Goal: Contribute content: Add original content to the website for others to see

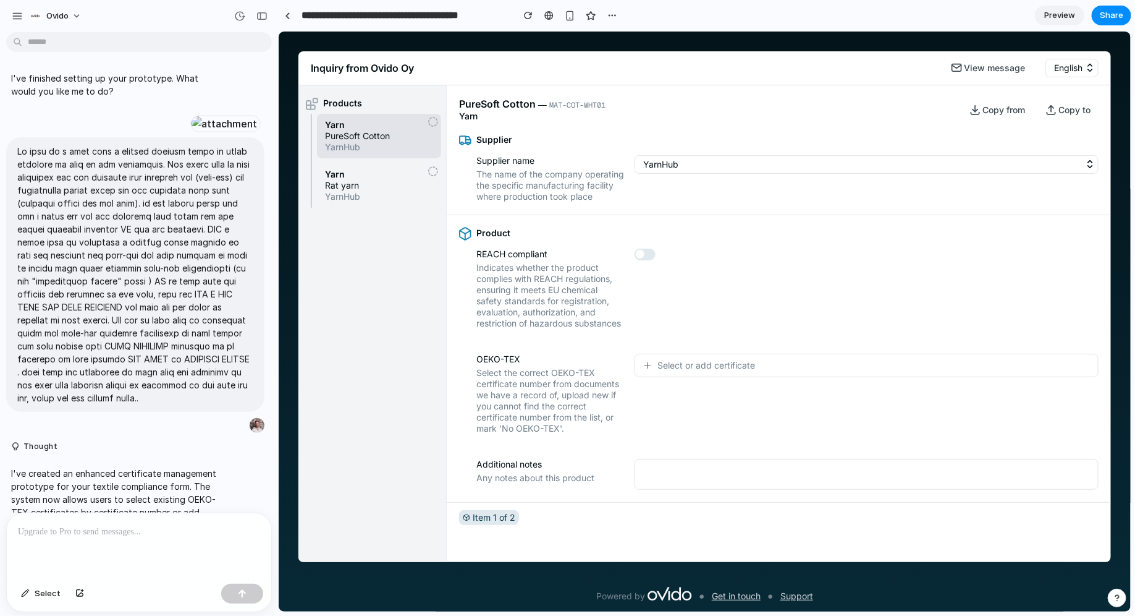
scroll to position [2286, 0]
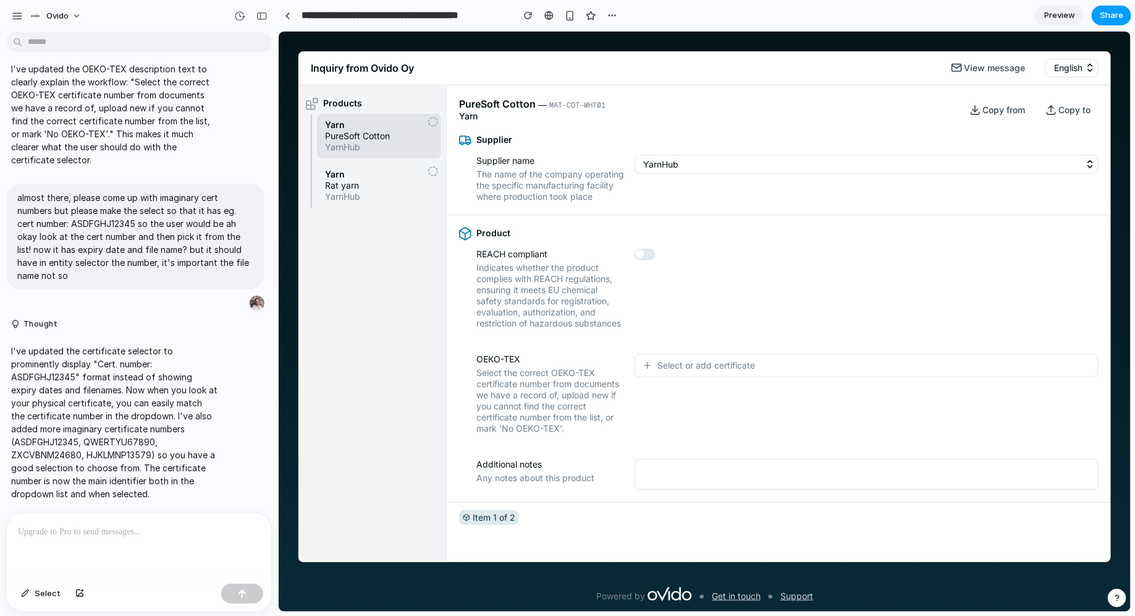
click at [1111, 14] on span "Share" at bounding box center [1111, 15] width 23 height 12
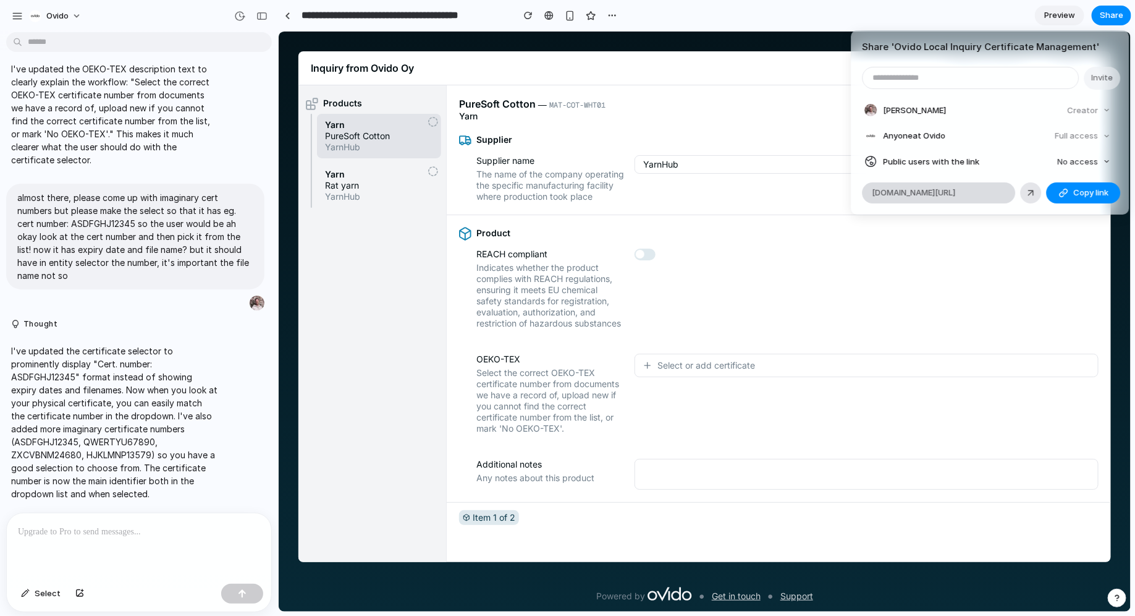
click at [956, 188] on span "[DOMAIN_NAME][URL]" at bounding box center [914, 193] width 83 height 12
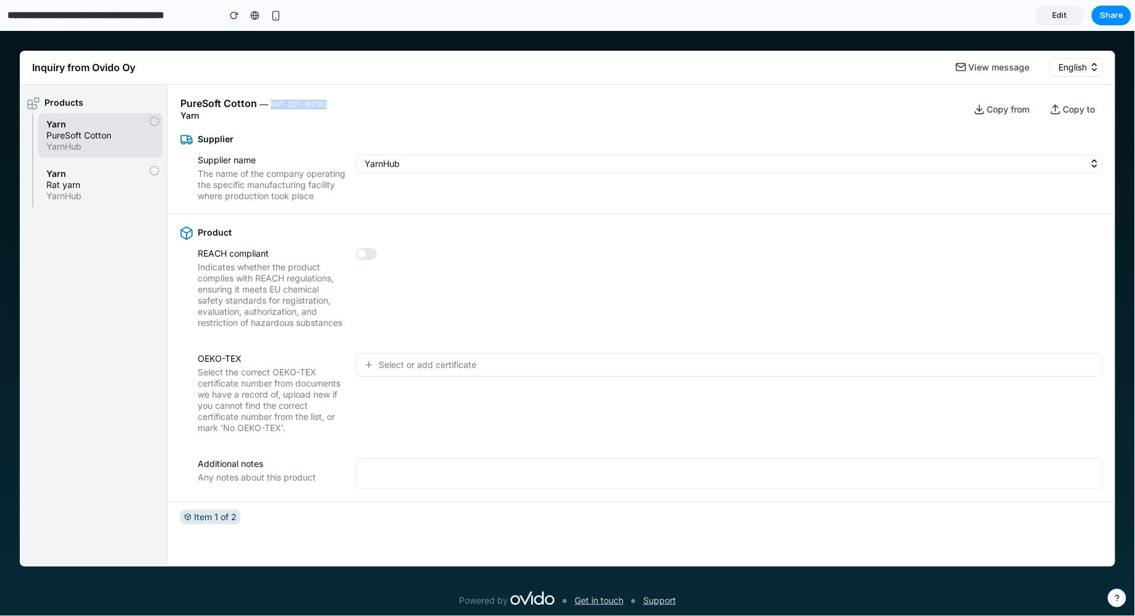
drag, startPoint x: 270, startPoint y: 104, endPoint x: 333, endPoint y: 103, distance: 63.0
click at [333, 103] on div "PureSoft Cotton ― MAT-COT-WHT01 Yarn Copy from Copy to" at bounding box center [641, 102] width 947 height 36
click at [370, 369] on icon "button" at bounding box center [369, 364] width 10 height 10
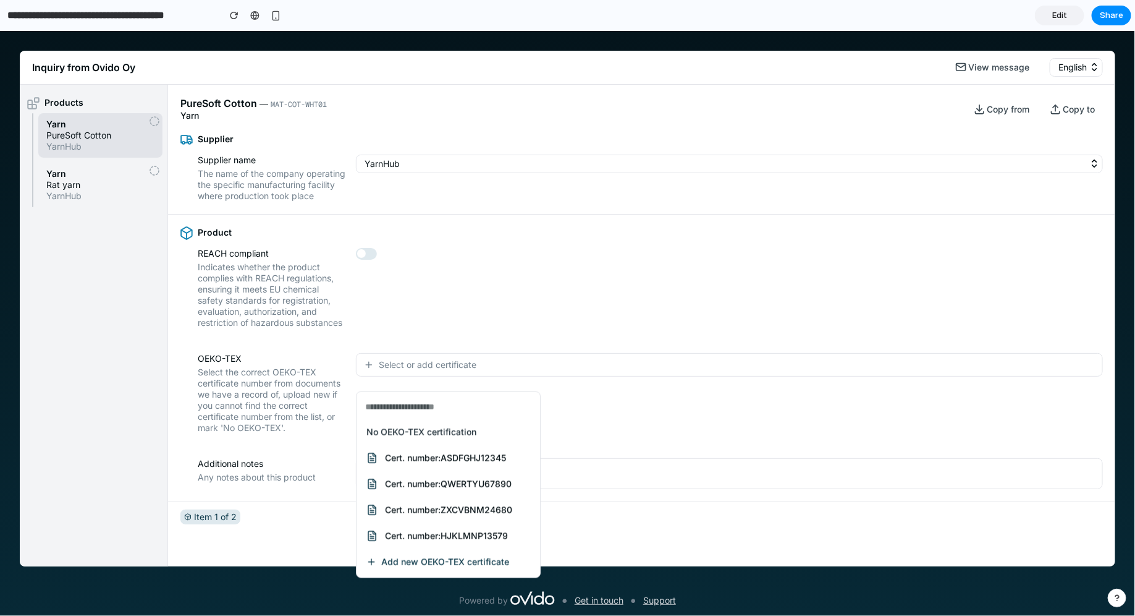
click at [410, 452] on span "Cert. number: ASDFGHJ12345" at bounding box center [445, 457] width 121 height 11
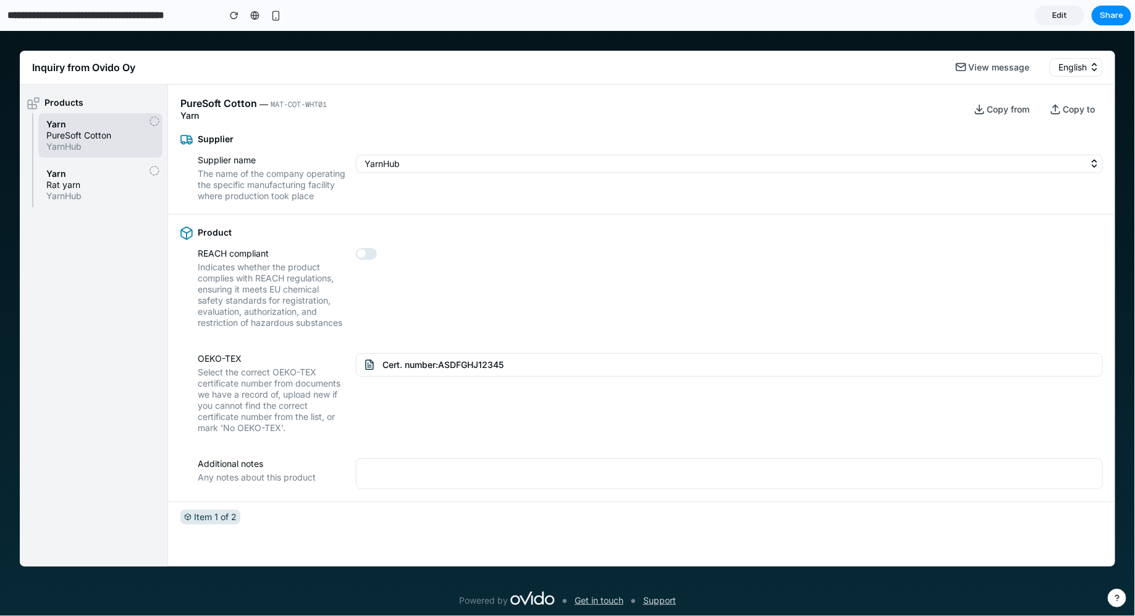
click at [275, 103] on span "MAT-COT-WHT01" at bounding box center [299, 104] width 56 height 10
click at [616, 116] on div "PureSoft Cotton ― MAT-COT-WHT01 Yarn Copy from Copy to" at bounding box center [641, 102] width 947 height 36
click at [72, 175] on span "Yarn" at bounding box center [100, 172] width 108 height 11
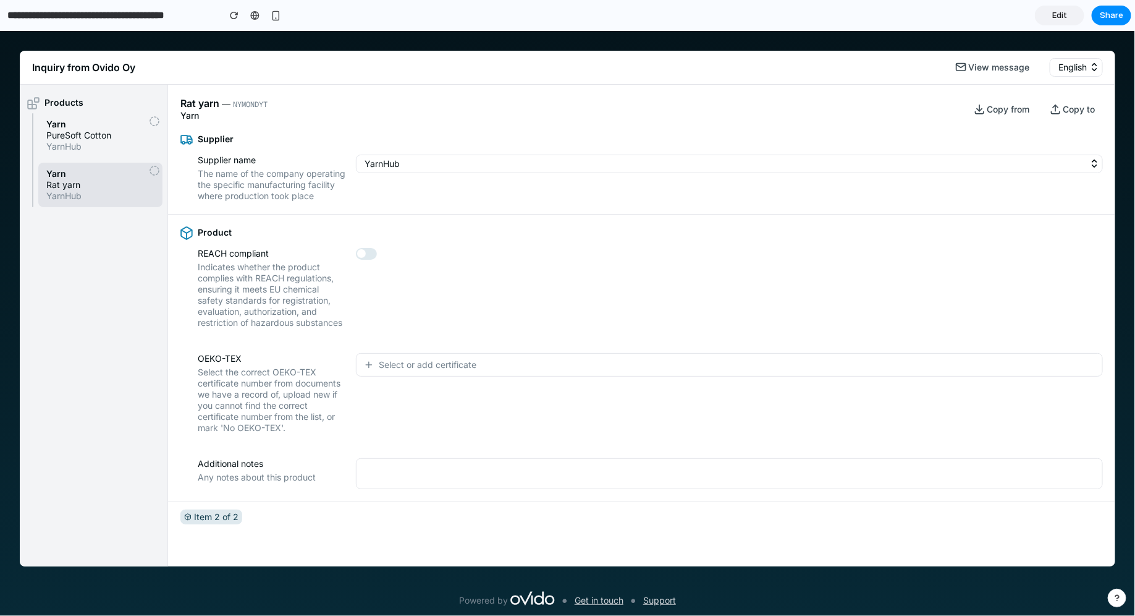
click at [389, 367] on button "Select or add certificate" at bounding box center [729, 363] width 747 height 23
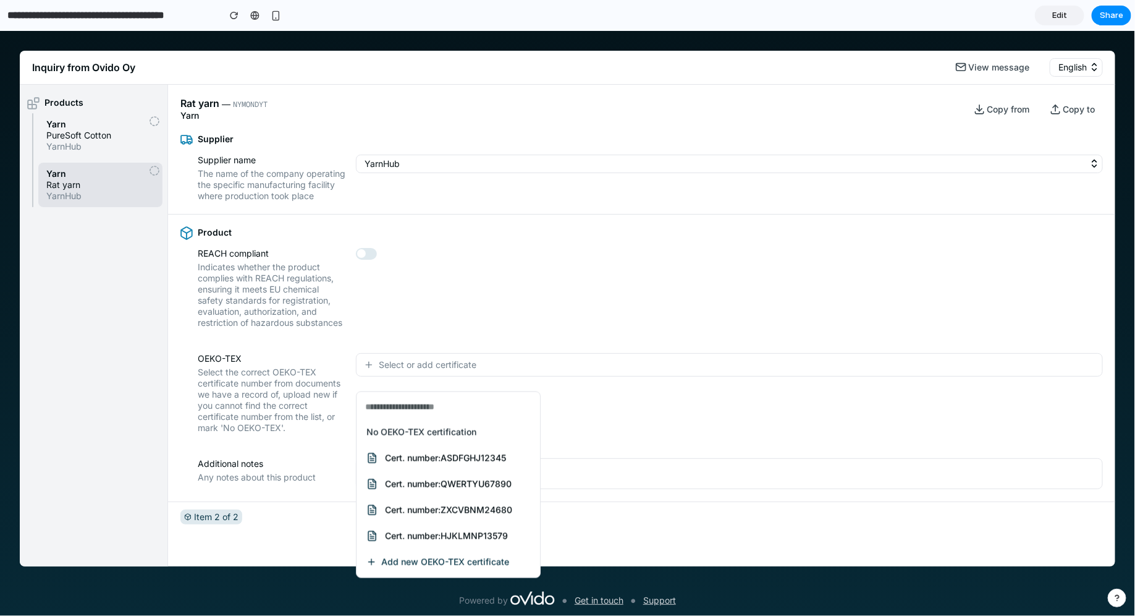
click at [408, 562] on span "Add new OEKO-TEX certificate" at bounding box center [445, 561] width 128 height 11
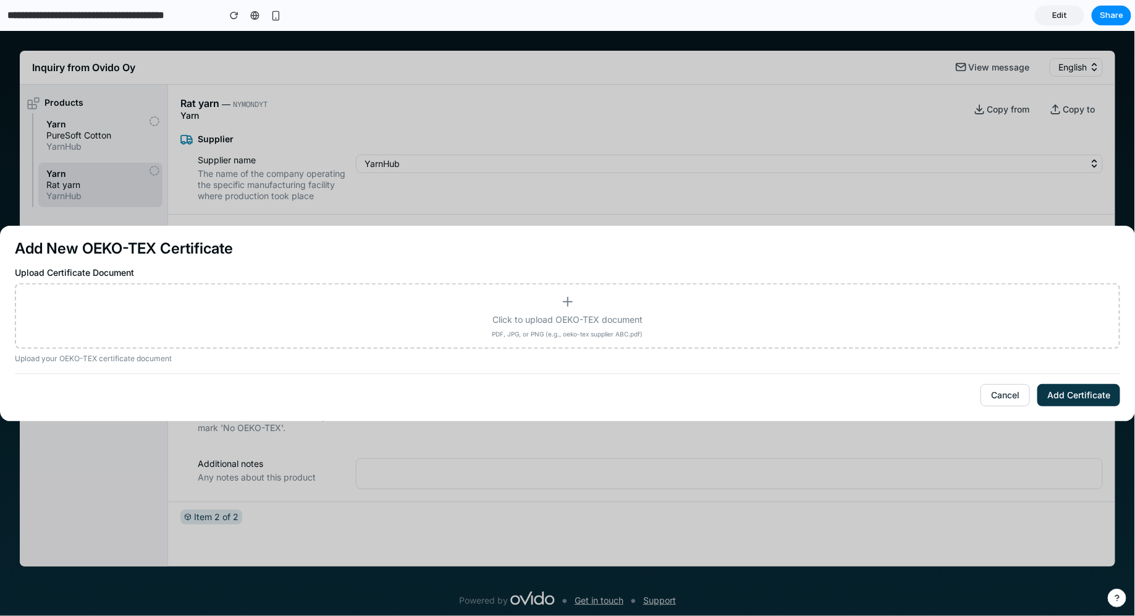
click at [506, 303] on div "Click to upload OEKO-TEX document PDF, JPG, or PNG (e.g., oeko-tex supplier ABC…" at bounding box center [567, 315] width 1083 height 43
click at [0, 30] on input "Click to upload OEKO-TEX document PDF, JPG, or PNG (e.g., oeko-tex supplier ABC…" at bounding box center [0, 30] width 0 height 0
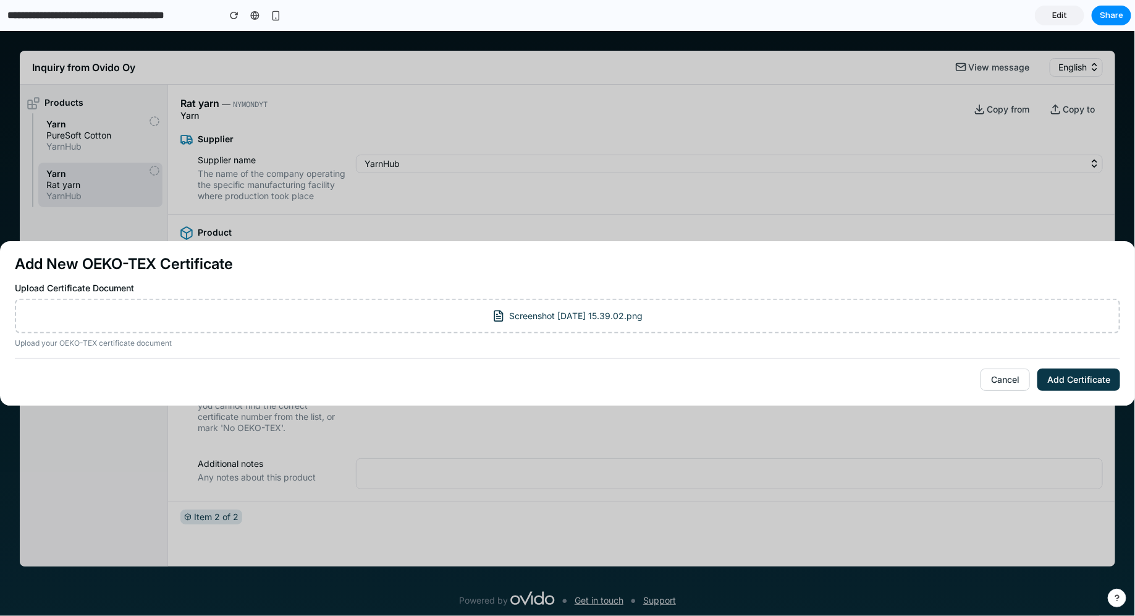
click at [1057, 383] on button "Add Certificate" at bounding box center [1079, 379] width 83 height 22
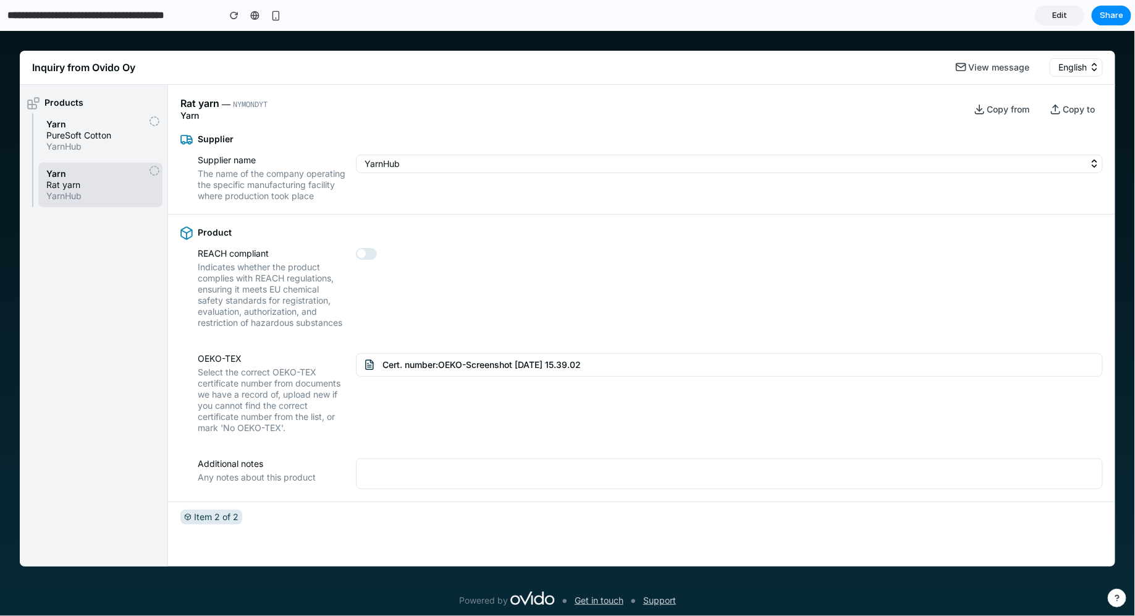
click at [1011, 585] on div "Powered by Get in touch Support" at bounding box center [568, 586] width 1096 height 40
click at [83, 145] on span "YarnHub" at bounding box center [100, 145] width 108 height 11
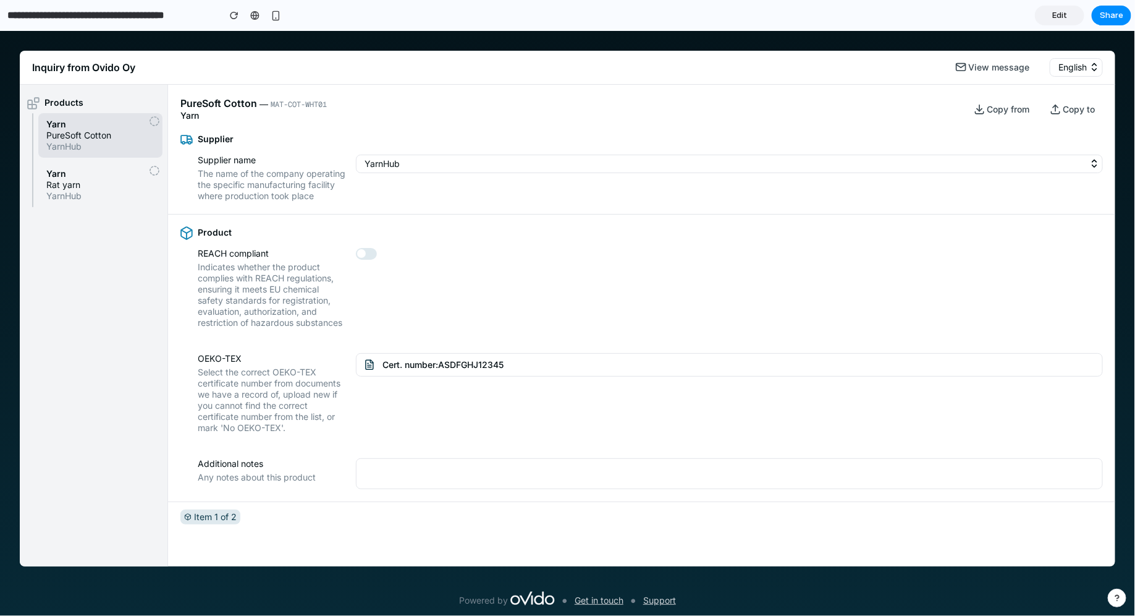
click at [412, 369] on span "Cert. number: ASDFGHJ12345" at bounding box center [443, 364] width 121 height 12
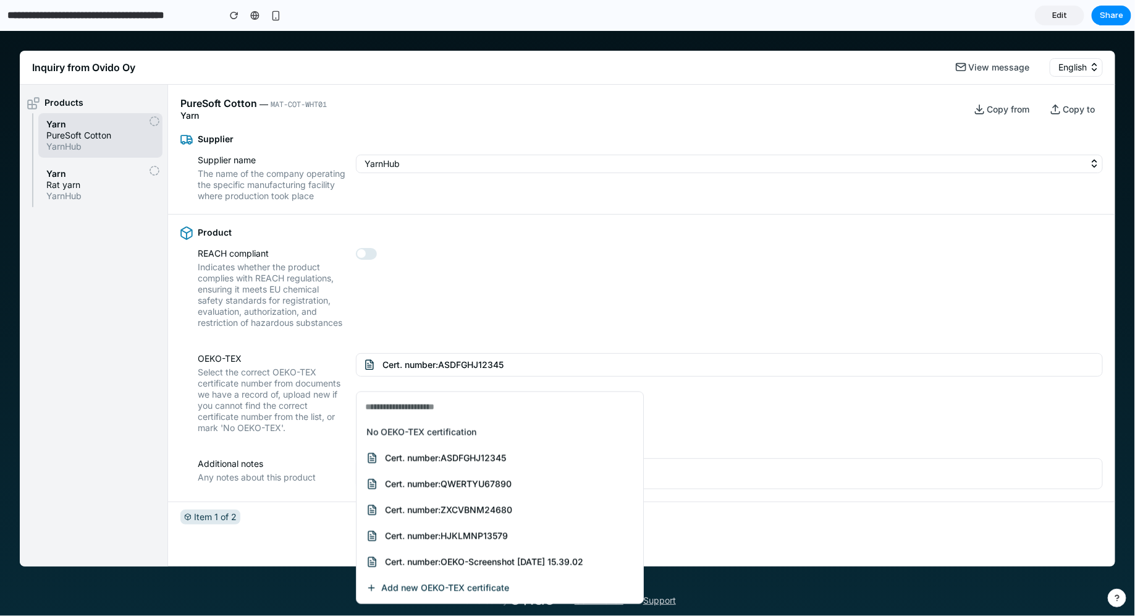
click at [393, 585] on span "Add new OEKO-TEX certificate" at bounding box center [445, 587] width 128 height 11
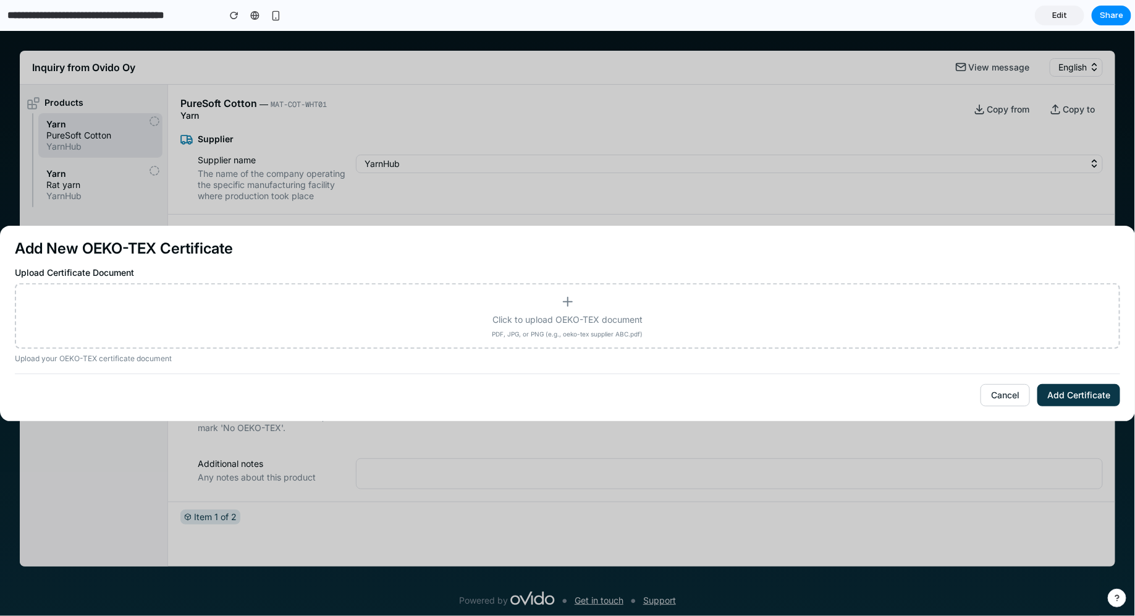
click at [999, 391] on button "Cancel" at bounding box center [1005, 394] width 49 height 22
